Goal: Contribute content: Add original content to the website for others to see

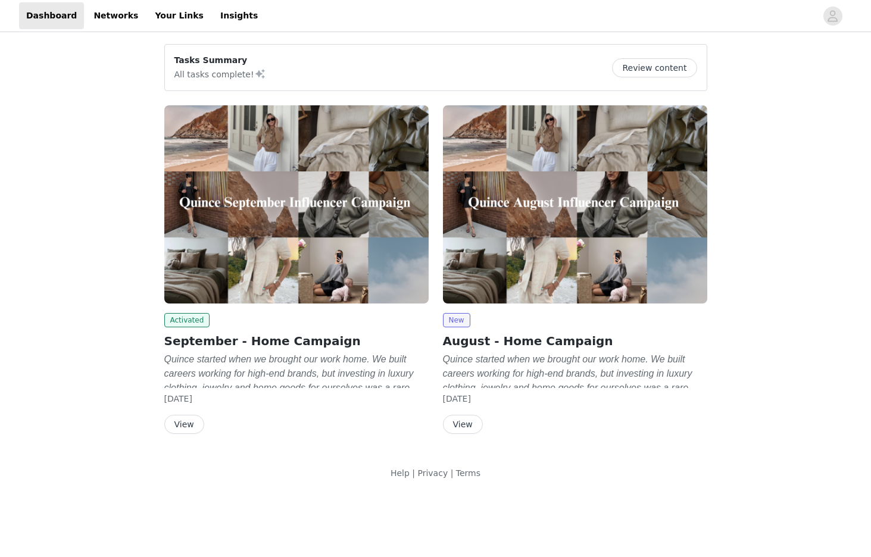
click at [195, 425] on button "View" at bounding box center [184, 424] width 40 height 19
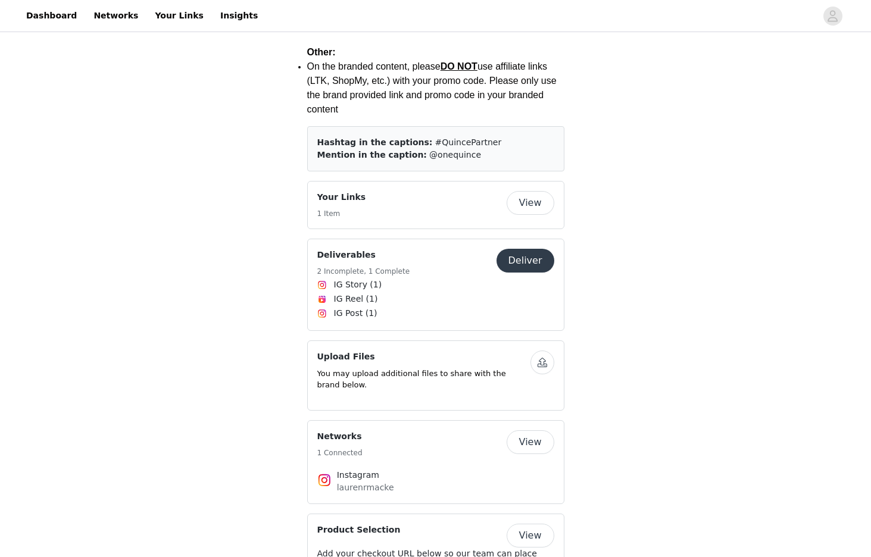
scroll to position [1801, 0]
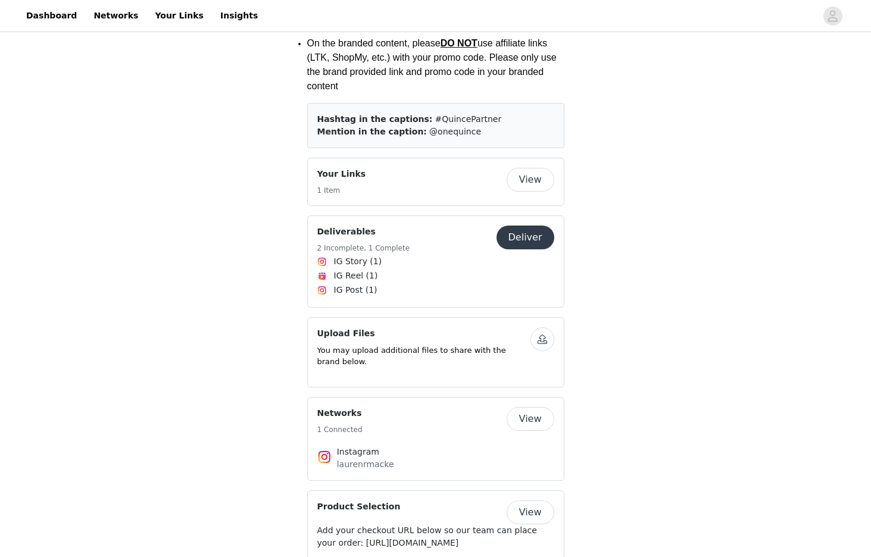
click at [525, 226] on button "Deliver" at bounding box center [526, 238] width 58 height 24
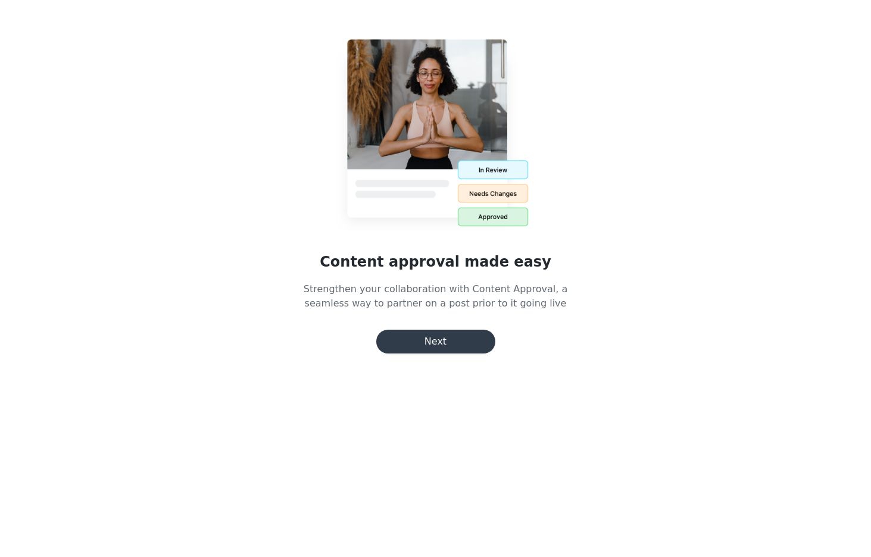
click at [444, 343] on button "Next" at bounding box center [435, 342] width 119 height 24
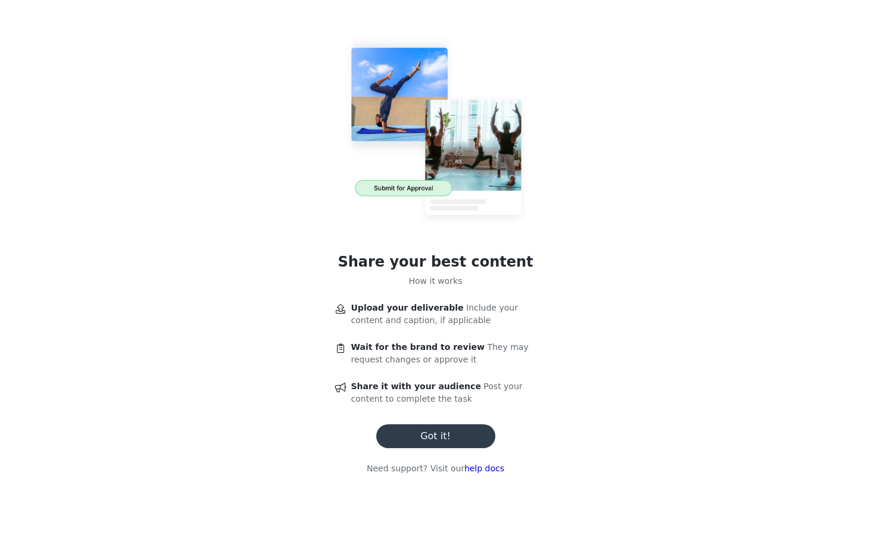
click at [441, 436] on button "Got it!" at bounding box center [435, 437] width 119 height 24
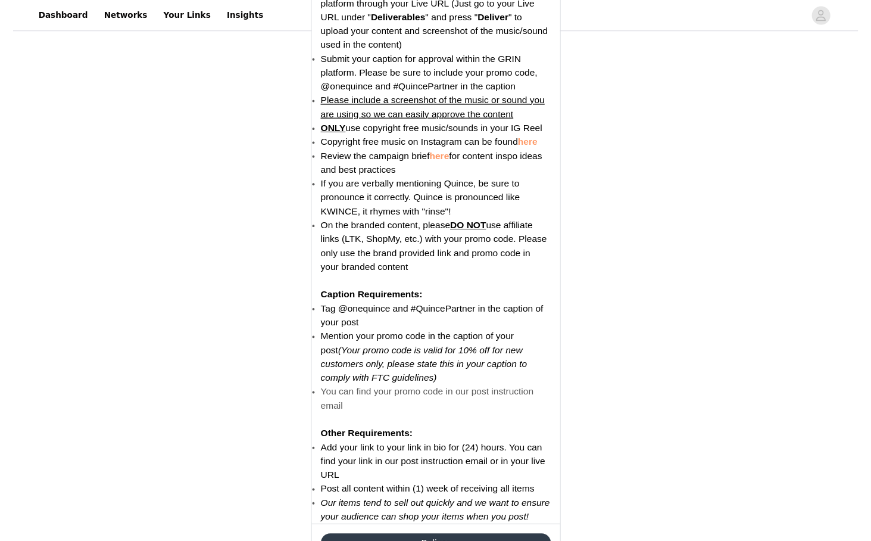
scroll to position [1491, 0]
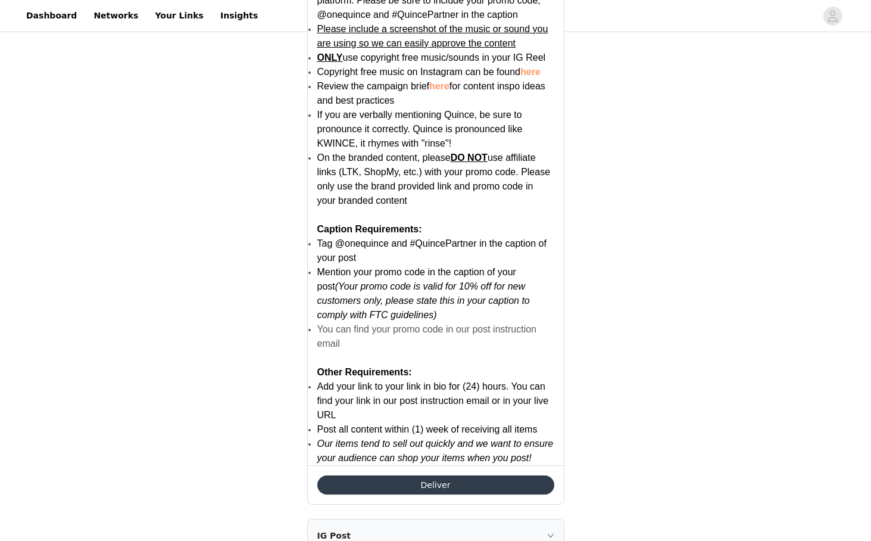
click at [444, 481] on button "Deliver" at bounding box center [435, 484] width 237 height 19
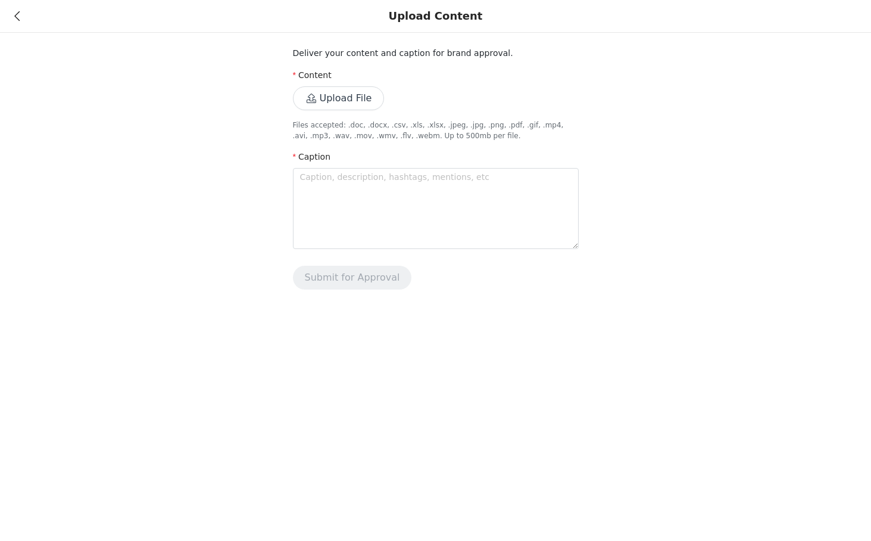
click at [323, 101] on button "Upload File" at bounding box center [339, 98] width 92 height 24
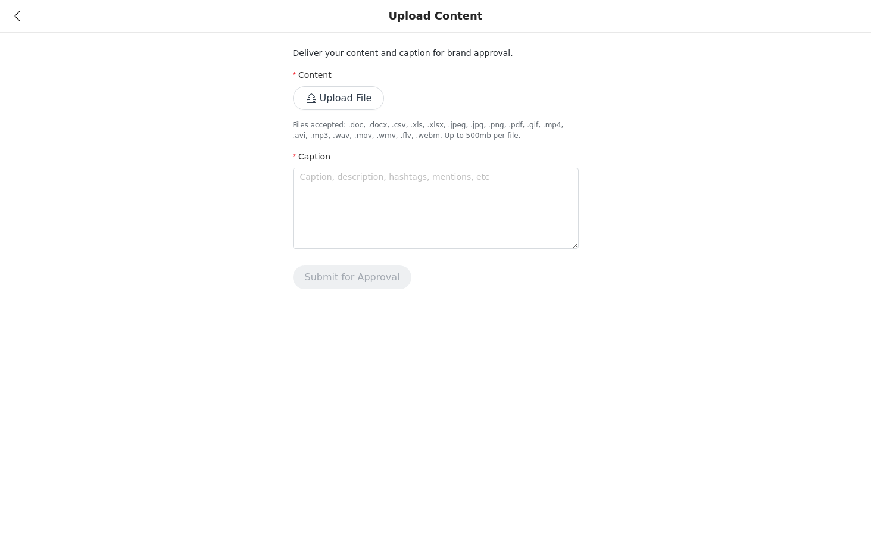
click at [323, 105] on button "Upload File" at bounding box center [339, 98] width 92 height 24
click at [324, 88] on button "Upload File" at bounding box center [339, 98] width 92 height 24
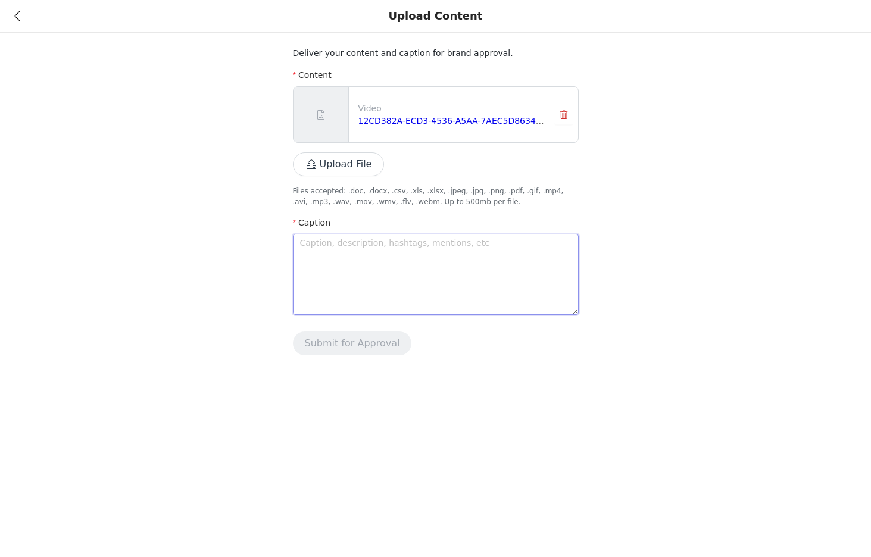
click at [474, 279] on textarea at bounding box center [436, 274] width 286 height 81
paste textarea "Our days are numbered in this little house of ours! All of the house showings, …"
type textarea "Our days are numbered in this little house of ours! All of the house showings, …"
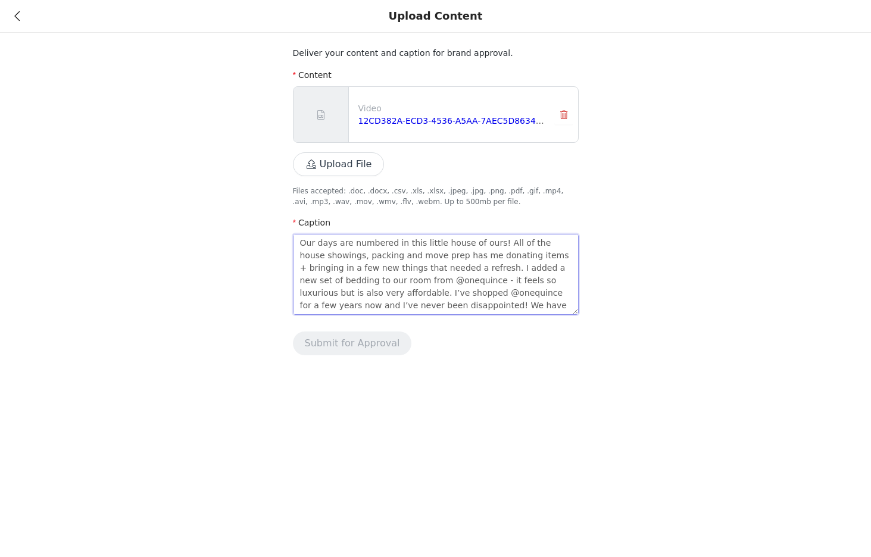
scroll to position [38, 0]
type textarea "Our days are numbered in this little house of ours! All of the house showings, …"
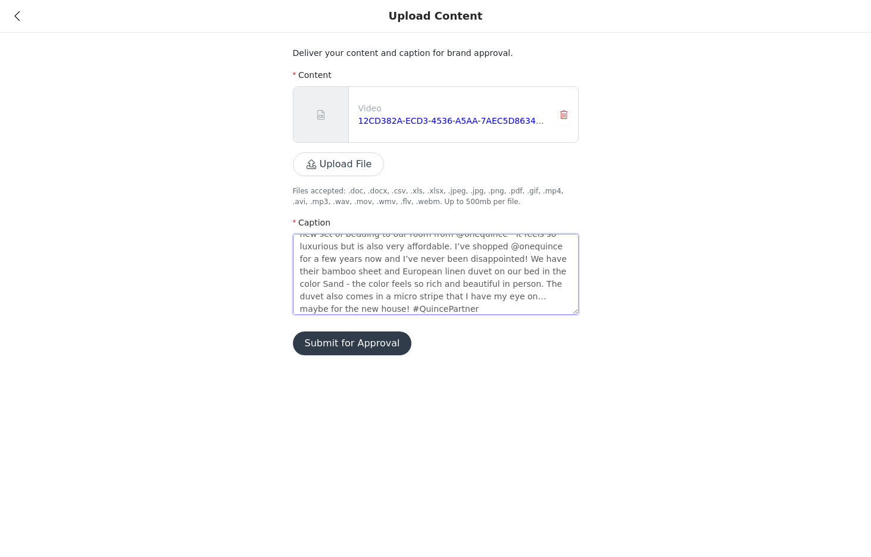
type textarea "Our days are numbered in this little house of ours! All of the house showings, …"
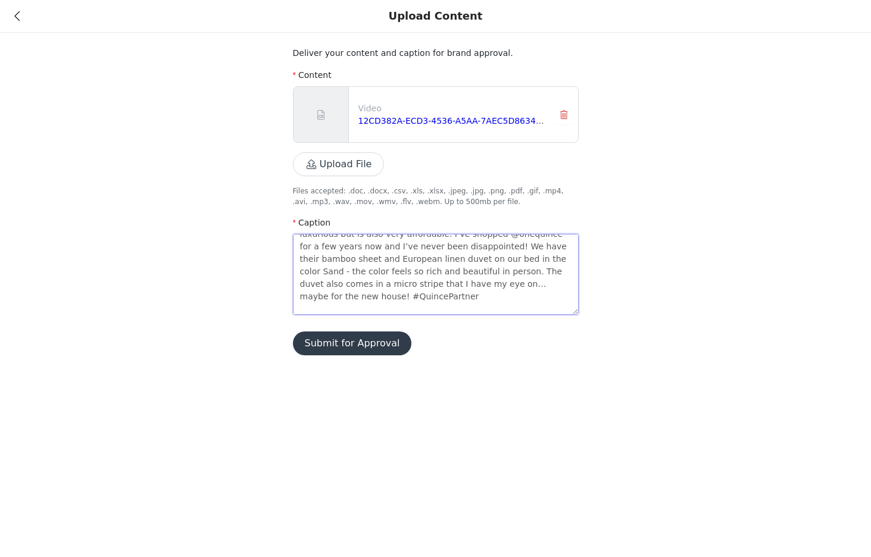
type textarea "Our days are numbered in this little house of ours! All of the house showings, …"
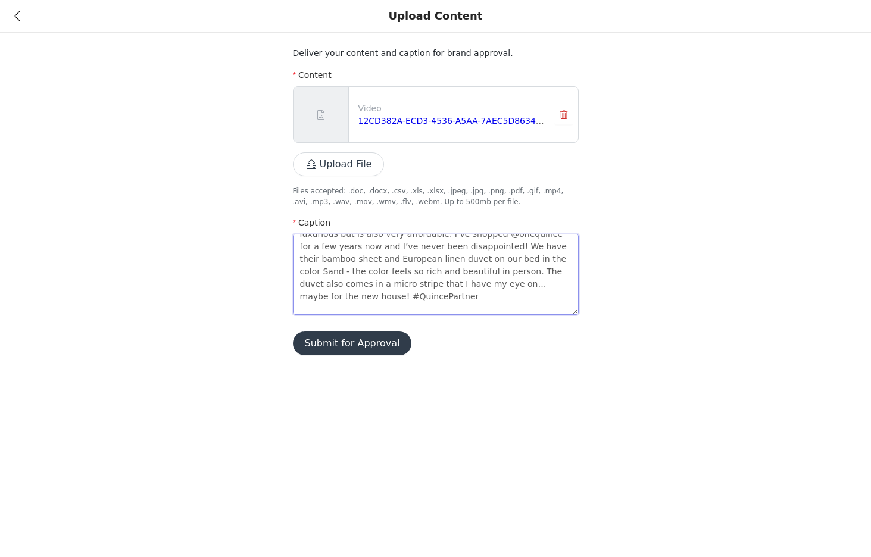
type textarea "Our days are numbered in this little house of ours! All of the house showings, …"
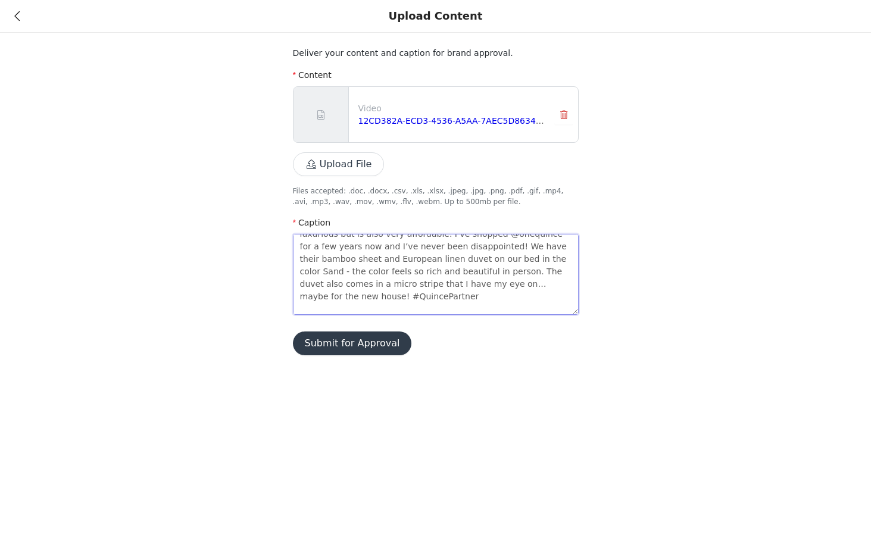
type textarea "Our days are numbered in this little house of ours! All of the house showings, …"
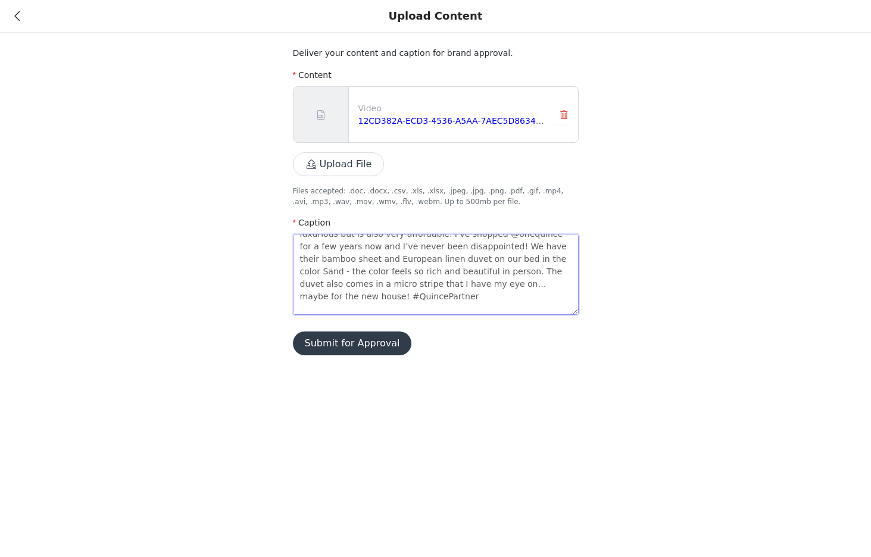
type textarea "Our days are numbered in this little house of ours! All of the house showings, …"
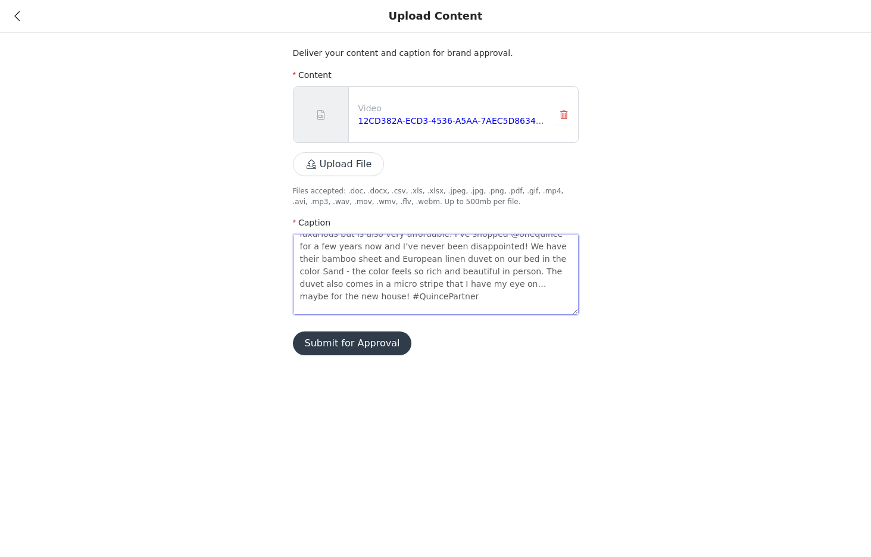
type textarea "Our days are numbered in this little house of ours! All of the house showings, …"
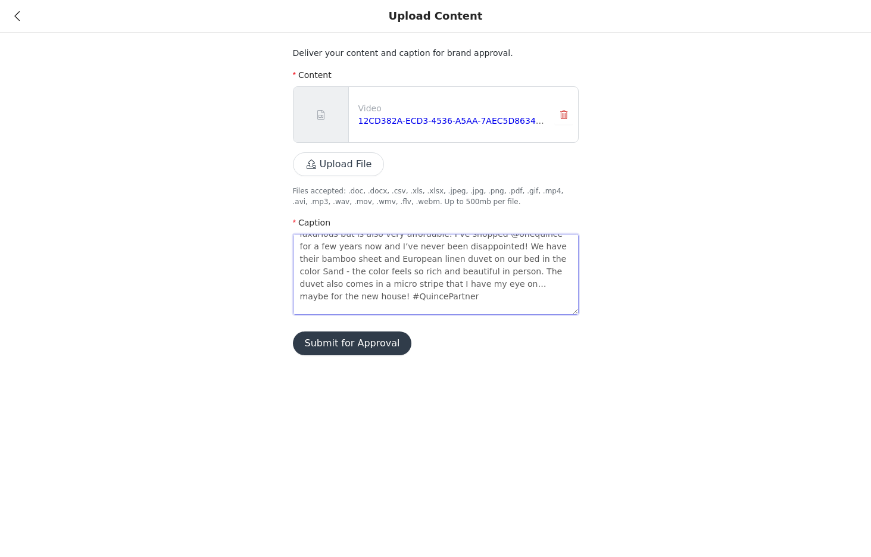
type textarea "Our days are numbered in this little house of ours! All of the house showings, …"
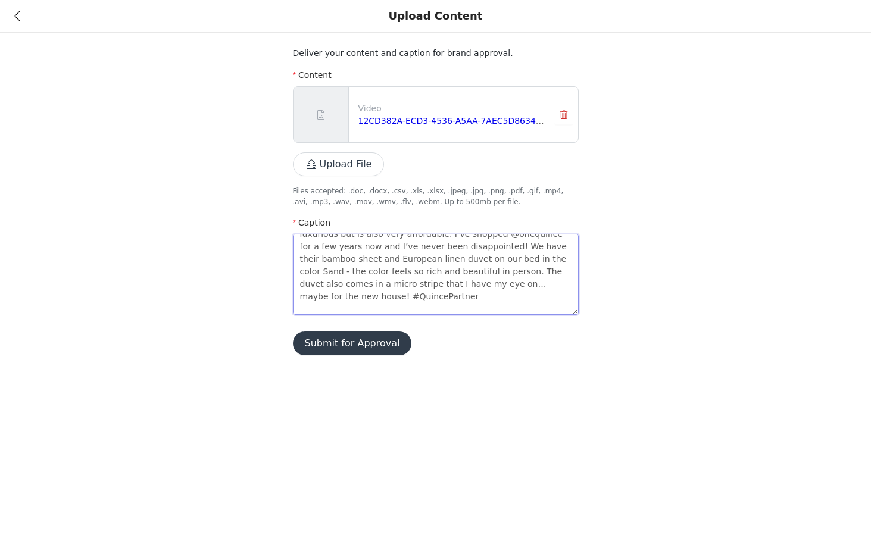
type textarea "Our days are numbered in this little house of ours! All of the house showings, …"
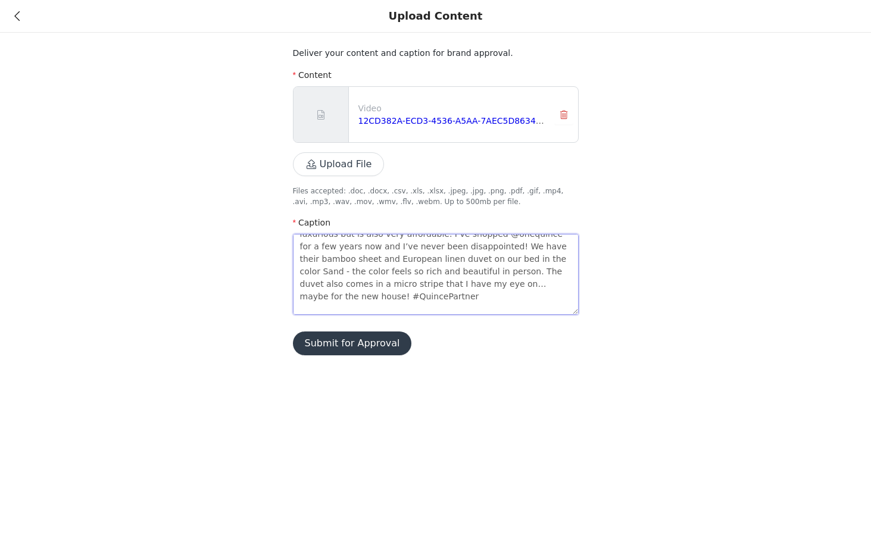
type textarea "Our days are numbered in this little house of ours! All of the house showings, …"
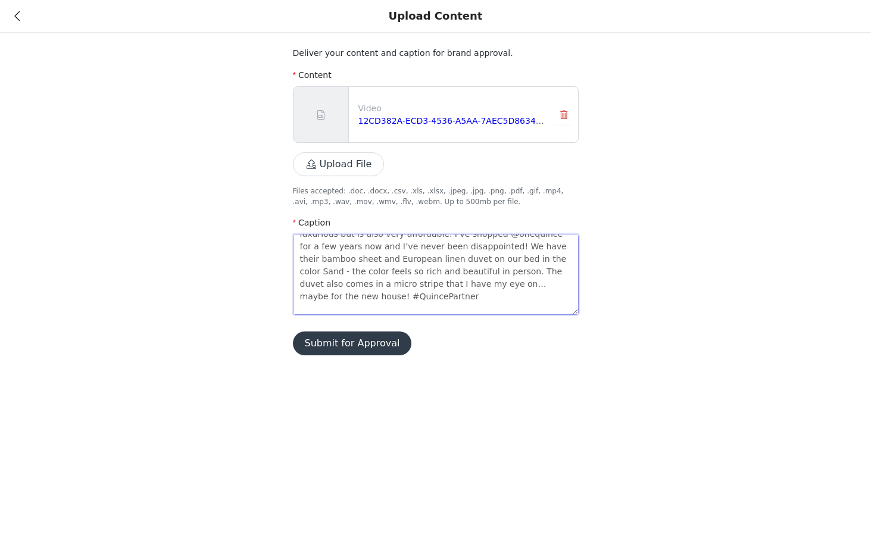
type textarea "Our days are numbered in this little house of ours! All of the house showings, …"
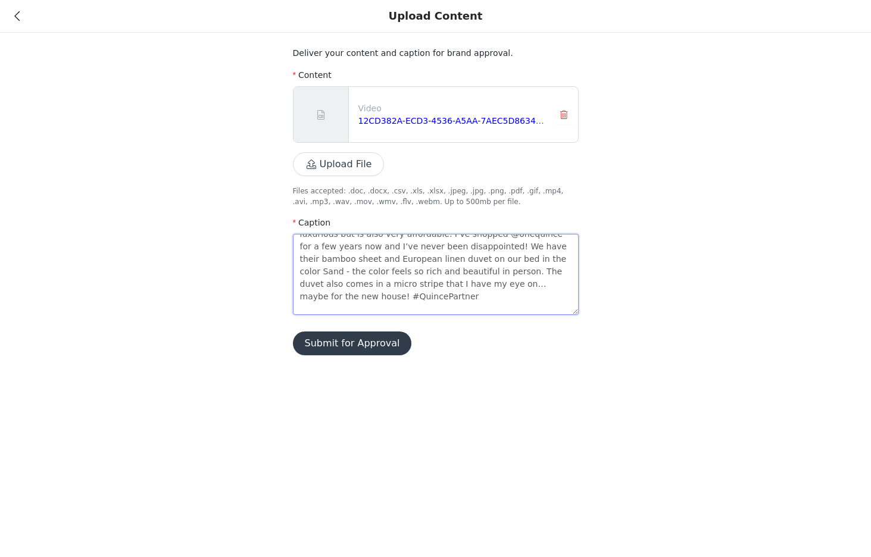
type textarea "Our days are numbered in this little house of ours! All of the house showings, …"
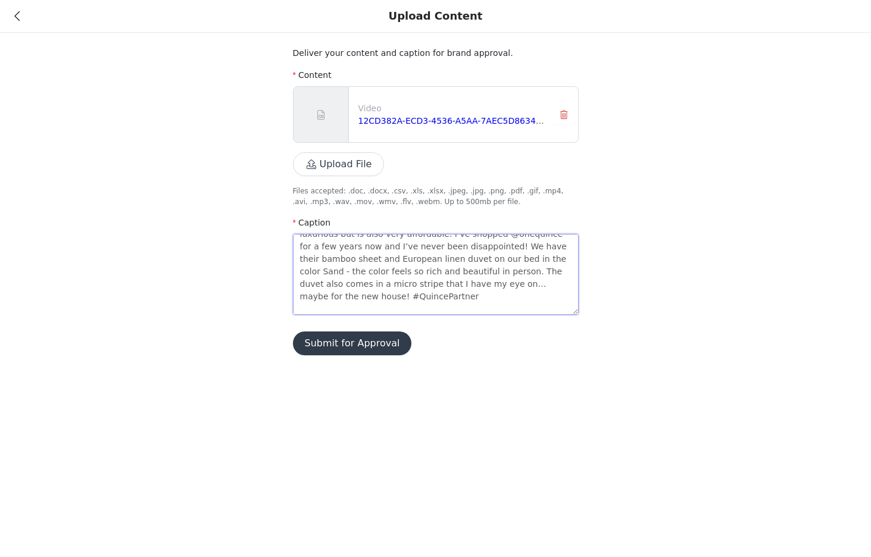
type textarea "Our days are numbered in this little house of ours! All of the house showings, …"
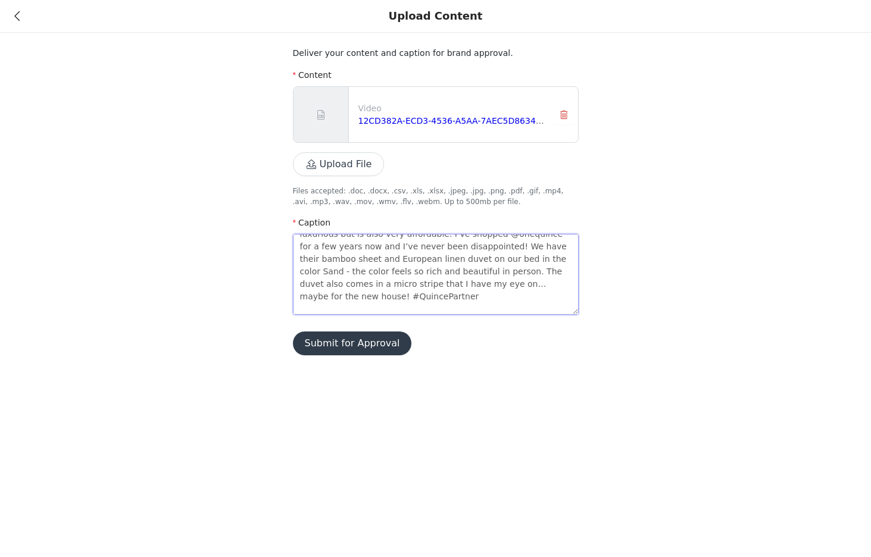
type textarea "Our days are numbered in this little house of ours! All of the house showings, …"
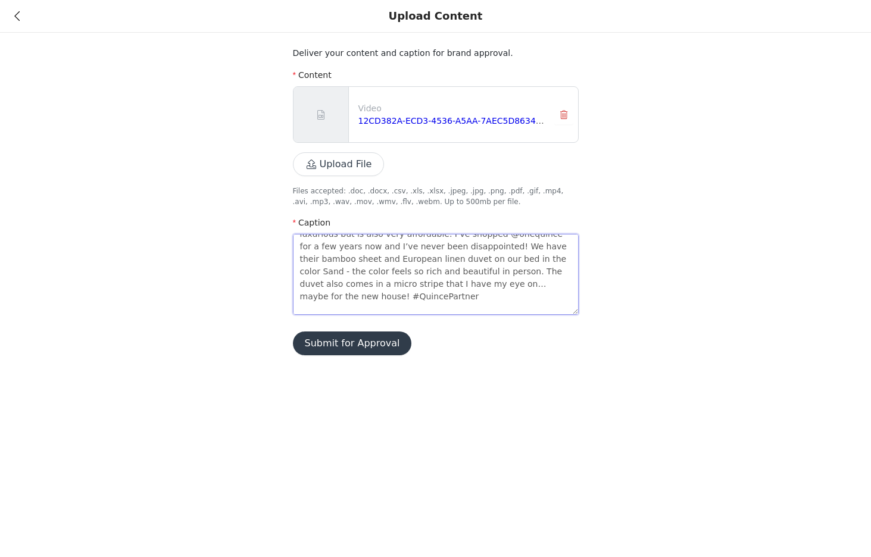
type textarea "Our days are numbered in this little house of ours! All of the house showings, …"
click at [486, 438] on div "Upload Content Deliver your content and caption for brand approval. Content Vid…" at bounding box center [435, 278] width 871 height 557
click at [343, 348] on button "Submit for Approval" at bounding box center [352, 344] width 119 height 24
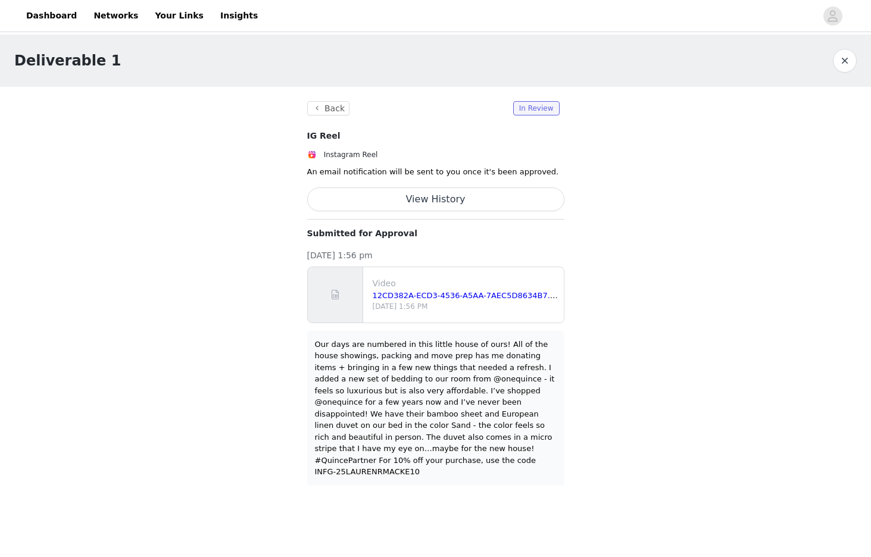
click at [443, 199] on button "View History" at bounding box center [435, 200] width 257 height 24
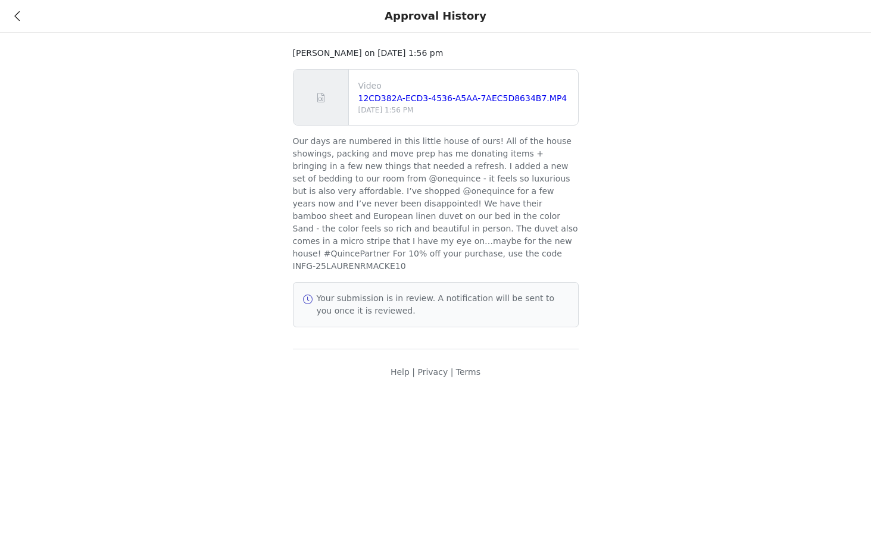
click at [14, 26] on div "Approval History" at bounding box center [435, 16] width 871 height 33
click at [15, 13] on icon at bounding box center [16, 16] width 5 height 8
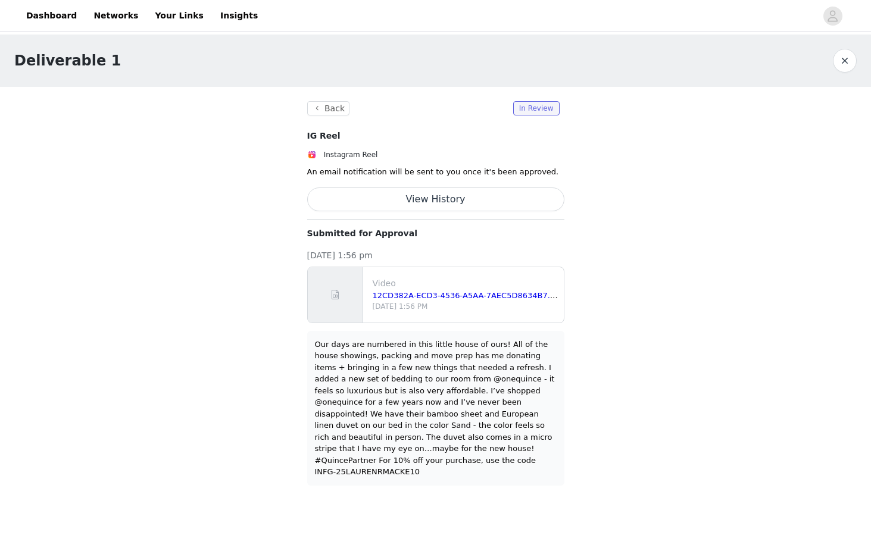
click at [332, 117] on section "Back In Review IG Reel Instagram Reel An email notification will be sent to you…" at bounding box center [436, 293] width 286 height 413
click at [323, 112] on button "Back" at bounding box center [328, 108] width 43 height 14
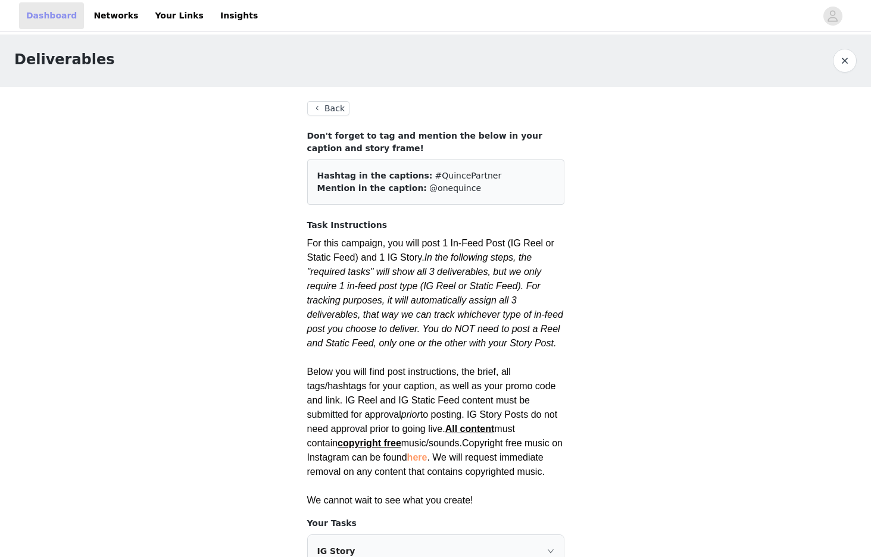
click at [48, 5] on link "Dashboard" at bounding box center [51, 15] width 65 height 27
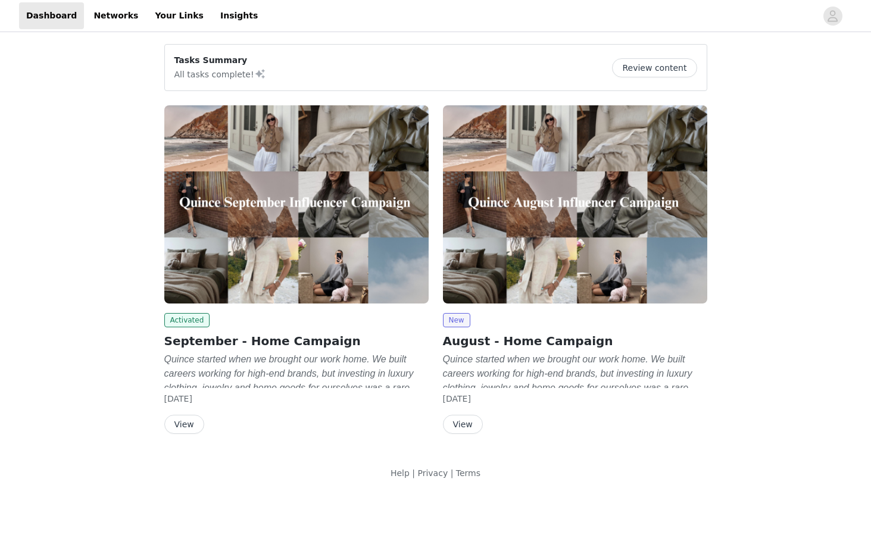
click at [178, 427] on button "View" at bounding box center [184, 424] width 40 height 19
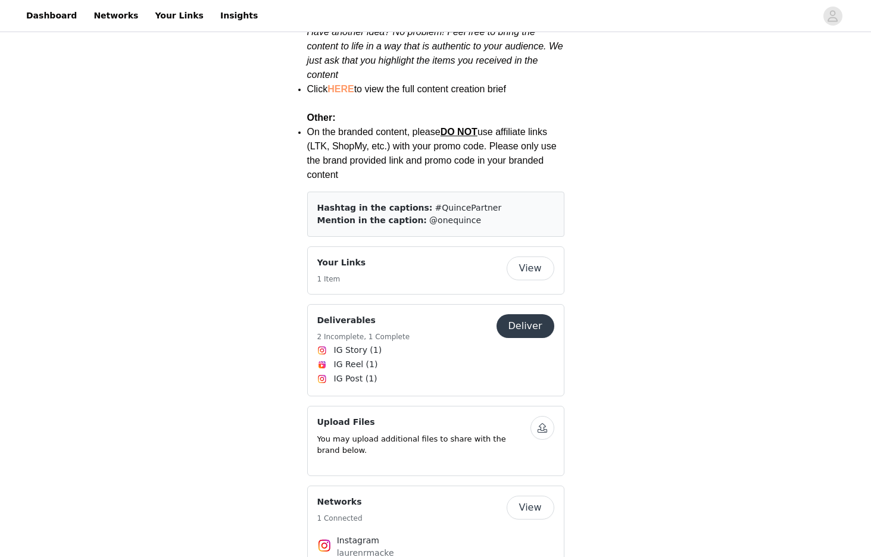
scroll to position [1835, 0]
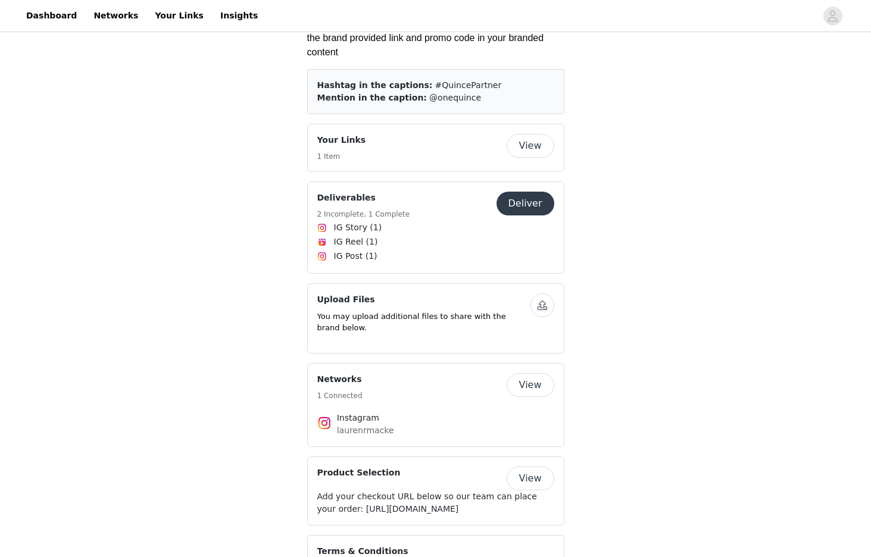
click at [530, 192] on button "Deliver" at bounding box center [526, 204] width 58 height 24
